Goal: Transaction & Acquisition: Purchase product/service

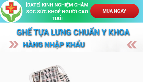
click at [115, 10] on p "MUA NGAY" at bounding box center [114, 11] width 48 height 14
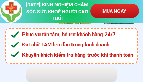
scroll to position [2656, 0]
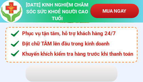
click at [119, 10] on p "MUA NGAY" at bounding box center [114, 11] width 48 height 14
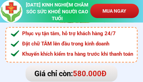
click at [119, 10] on p "MUA NGAY" at bounding box center [114, 11] width 48 height 14
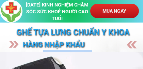
click at [114, 15] on p "MUA NGAY" at bounding box center [114, 11] width 48 height 14
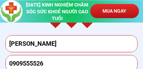
scroll to position [2743, 0]
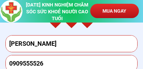
click at [49, 44] on input "[PERSON_NAME]" at bounding box center [71, 43] width 128 height 16
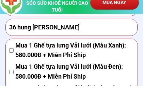
scroll to position [2791, 0]
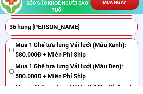
type input "[PERSON_NAME] ha"
click at [121, 49] on span "Mua 1 Ghế tựa lưng Vải lưới (Màu Xanh): 580.000Đ + Miễn Phí Ship" at bounding box center [74, 59] width 119 height 20
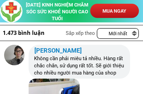
scroll to position [2967, 0]
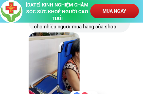
click at [114, 49] on div "Thích Trả lời 35 phút [PERSON_NAME] [PERSON_NAME] [PERSON_NAME] Không cần phải …" at bounding box center [67, 54] width 126 height 110
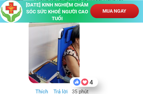
scroll to position [3026, 0]
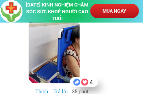
click at [119, 51] on div "Thích Trả lời 35 phút [PERSON_NAME] [PERSON_NAME] [PERSON_NAME] Không cần phải …" at bounding box center [67, 40] width 126 height 110
click at [117, 54] on div "Thích Trả lời 35 phút [PERSON_NAME] [PERSON_NAME] [PERSON_NAME] Không cần phải …" at bounding box center [67, 40] width 126 height 110
click at [114, 52] on div "Thích Trả lời 35 phút [PERSON_NAME] [PERSON_NAME] [PERSON_NAME] Không cần phải …" at bounding box center [67, 40] width 126 height 110
click at [114, 53] on div "Thích Trả lời 35 phút [PERSON_NAME] [PERSON_NAME] [PERSON_NAME] Không cần phải …" at bounding box center [67, 40] width 126 height 110
click at [112, 55] on div "Thích Trả lời 35 phút [PERSON_NAME] [PERSON_NAME] [PERSON_NAME] Không cần phải …" at bounding box center [67, 40] width 126 height 110
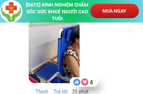
click at [110, 56] on div "Thích Trả lời 35 phút [PERSON_NAME] [PERSON_NAME] [PERSON_NAME] Không cần phải …" at bounding box center [67, 40] width 126 height 110
click at [123, 13] on p "MUA NGAY" at bounding box center [114, 11] width 48 height 14
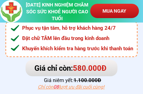
scroll to position [2656, 0]
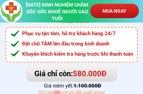
click at [119, 16] on p "MUA NGAY" at bounding box center [114, 11] width 48 height 14
click at [123, 13] on p "MUA NGAY" at bounding box center [114, 11] width 48 height 14
click at [132, 57] on h3 "Phục vụ tận tâm, hỗ trợ khách hàng 24/7 Đặt chữ TÂM lên đầu trong kinh doanh Kh…" at bounding box center [81, 43] width 119 height 31
click at [134, 57] on h3 "Phục vụ tận tâm, hỗ trợ khách hàng 24/7 Đặt chữ TÂM lên đầu trong kinh doanh Kh…" at bounding box center [81, 43] width 119 height 31
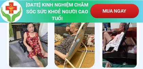
scroll to position [2611, 0]
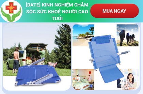
scroll to position [2370, 0]
click at [130, 59] on div at bounding box center [106, 56] width 68 height 66
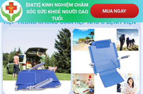
scroll to position [2366, 0]
click at [127, 63] on div at bounding box center [106, 61] width 68 height 66
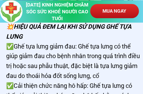
scroll to position [2445, 0]
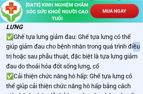
click at [128, 58] on h3 "💥HIỆU QUẢ ĐEM LẠI KHI SỬ DỤNG GHẾ TỰA LƯNG ✅Ghế tựa lưng giảm đau: Ghế tựa lưng…" at bounding box center [73, 85] width 135 height 147
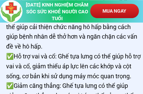
scroll to position [2513, 0]
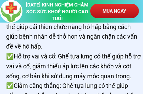
click at [134, 52] on h3 "💥HIỆU QUẢ ĐEM LẠI KHI SỬ DỤNG GHẾ TỰA LƯNG ✅Ghế tựa lưng giảm đau: Ghế tựa lưng…" at bounding box center [73, 26] width 135 height 147
click at [141, 48] on h3 "💥HIỆU QUẢ ĐEM LẠI KHI SỬ DỤNG GHẾ TỰA LƯNG ✅Ghế tựa lưng giảm đau: Ghế tựa lưng…" at bounding box center [73, 26] width 135 height 147
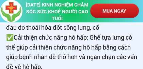
scroll to position [2492, 0]
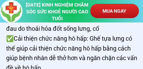
click at [131, 31] on h3 "💥HIỆU QUẢ ĐEM LẠI KHI SỬ DỤNG GHẾ TỰA LƯNG ✅Ghế tựa lưng giảm đau: Ghế tựa lưng…" at bounding box center [73, 48] width 135 height 147
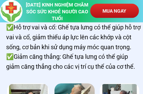
scroll to position [2542, 0]
